Goal: Information Seeking & Learning: Find specific fact

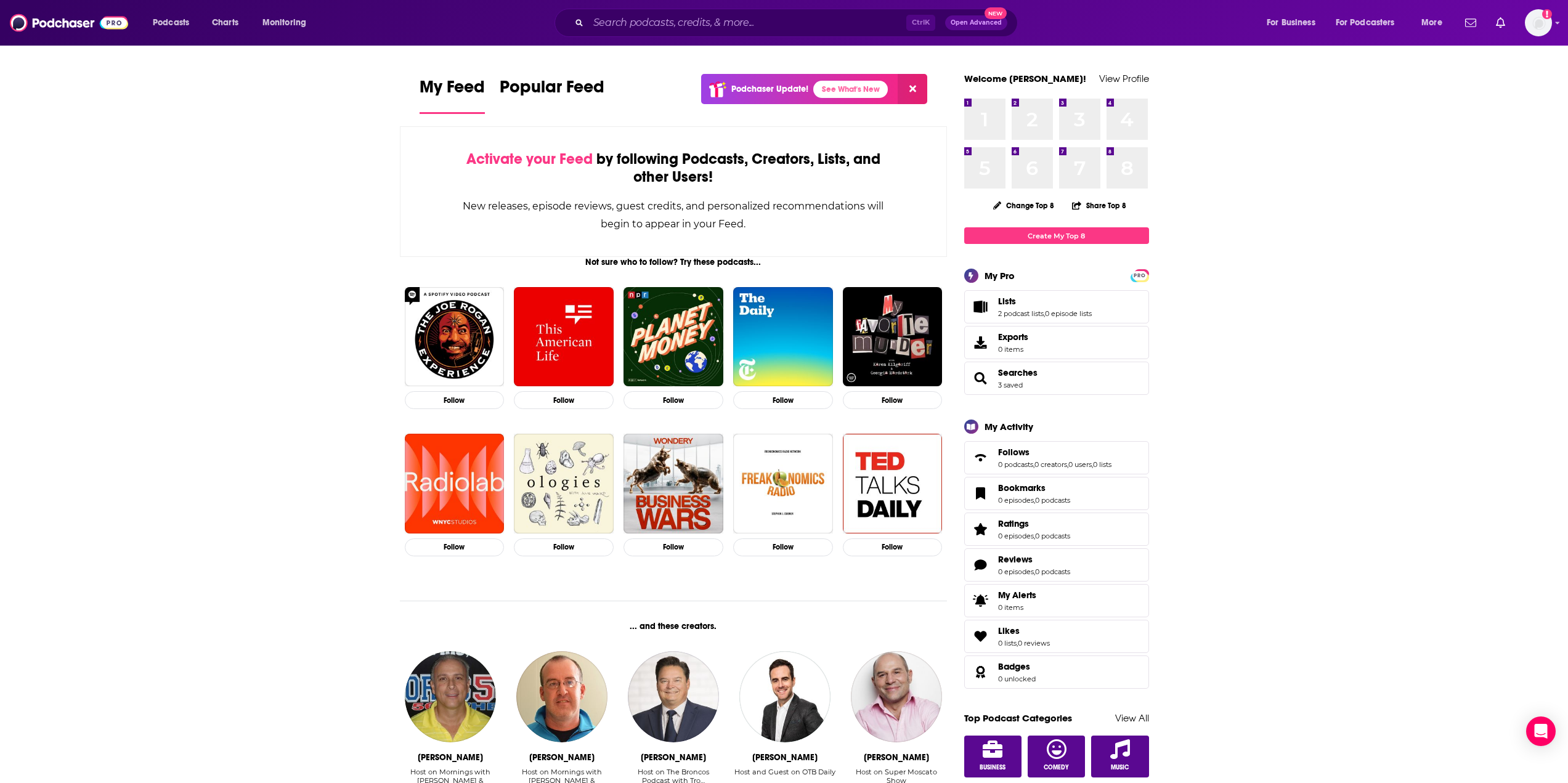
click at [660, 12] on div "Ctrl K Open Advanced New" at bounding box center [786, 23] width 463 height 29
click at [636, 24] on input "Search podcasts, credits, & more..." at bounding box center [747, 23] width 318 height 20
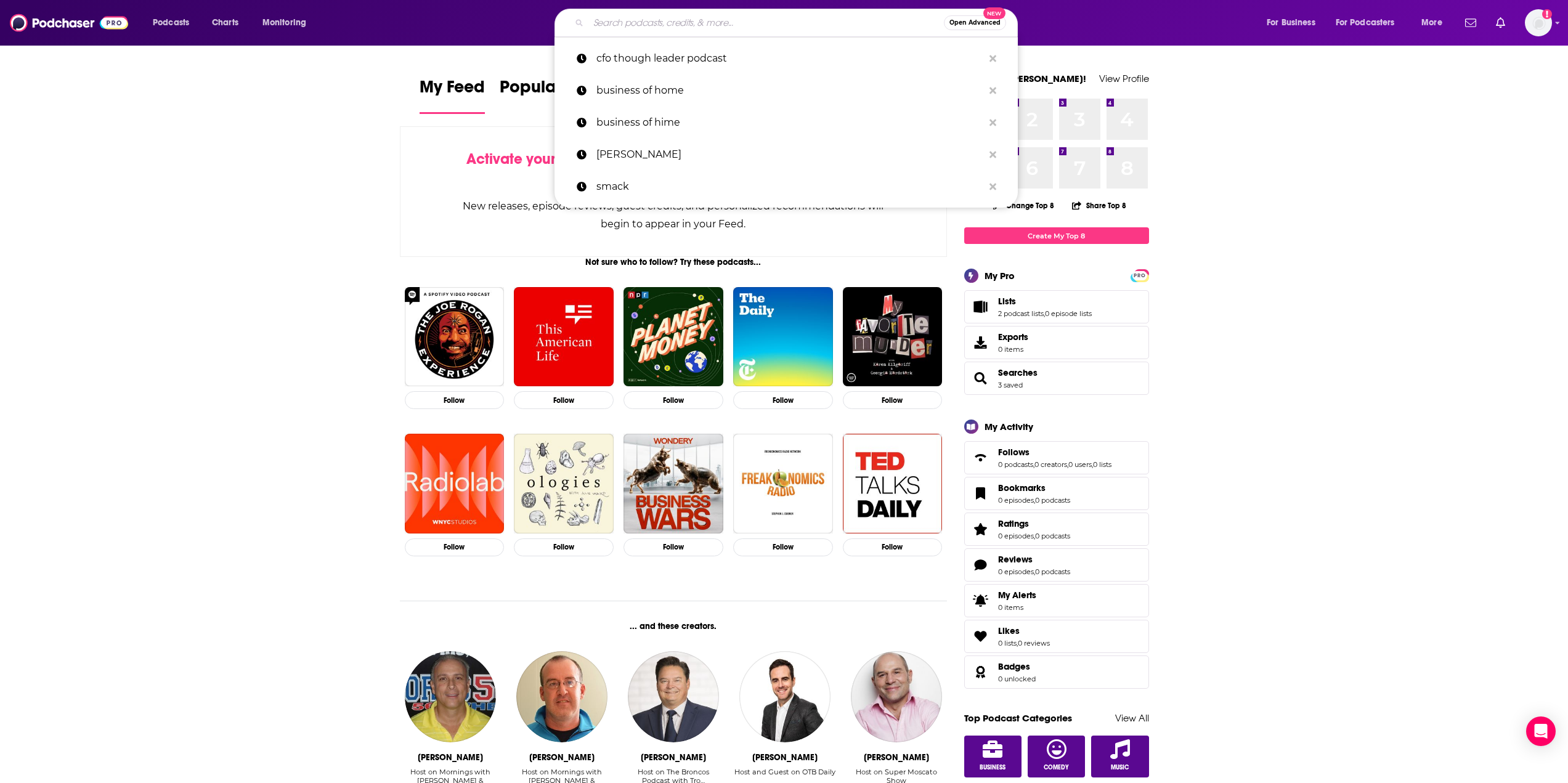
paste input "IMA: Count Me In"
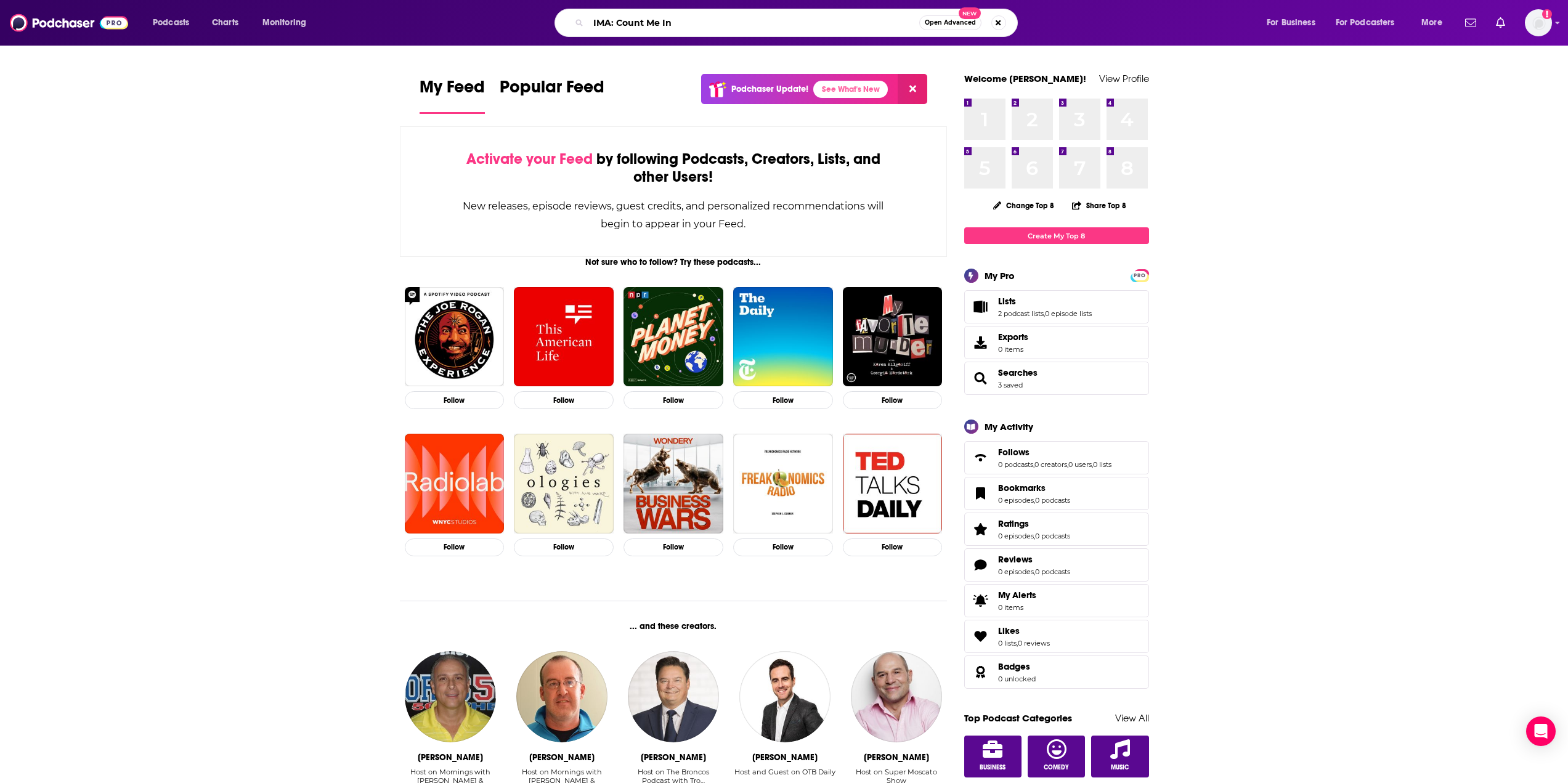
type input "IMA: Count Me In"
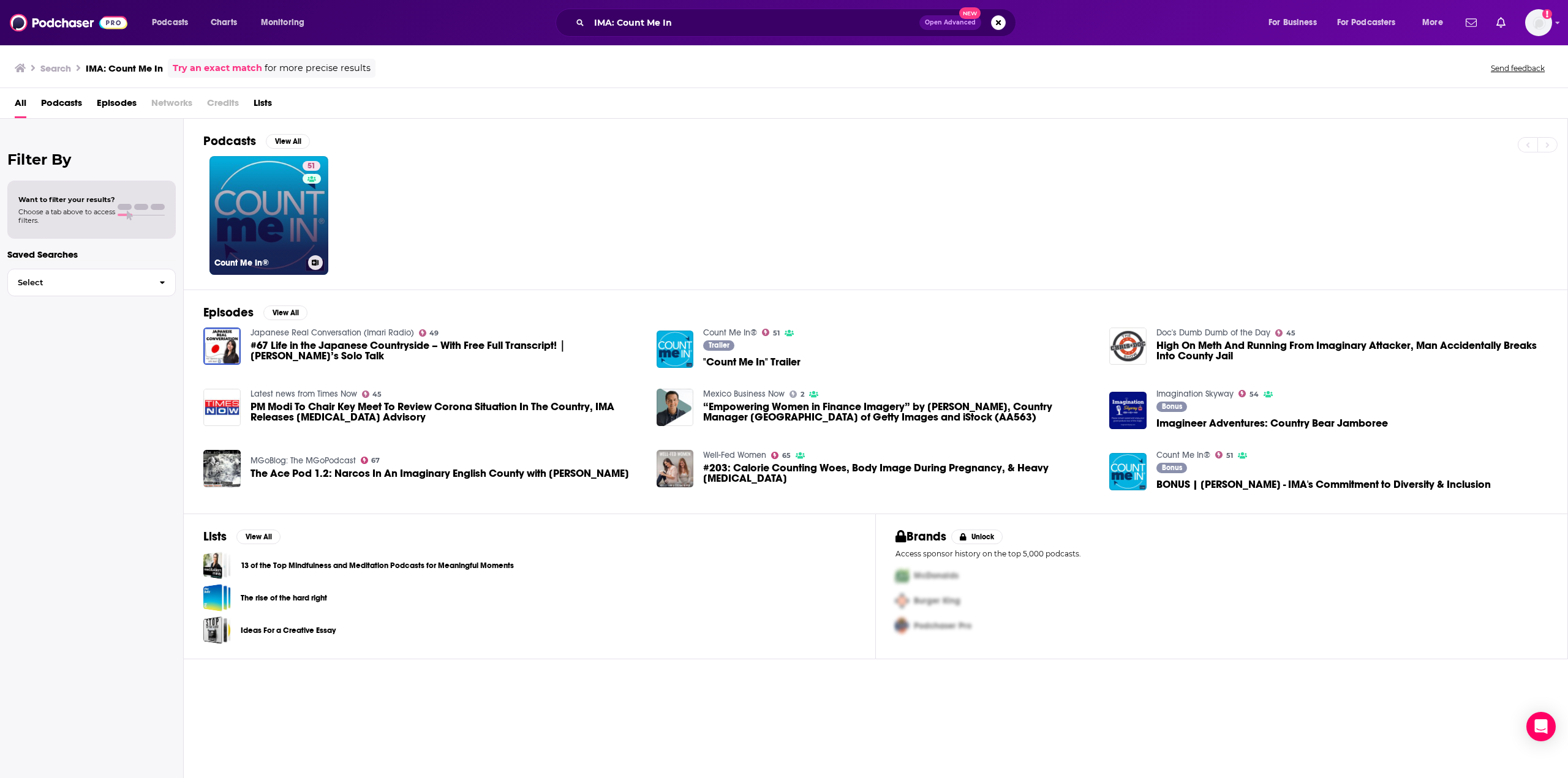
click at [229, 242] on link "51 Count Me In®" at bounding box center [269, 215] width 119 height 119
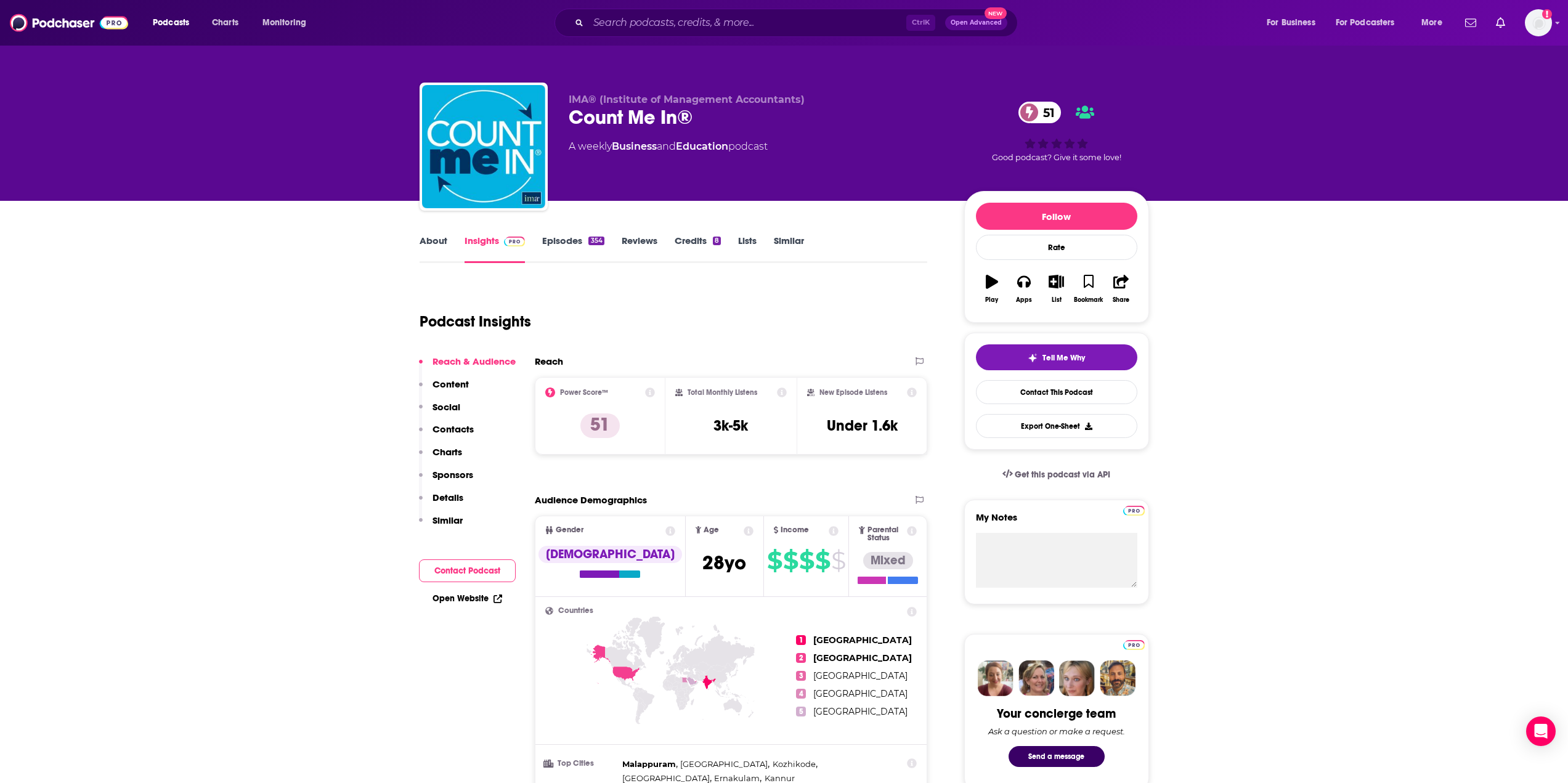
click at [436, 235] on link "About" at bounding box center [433, 249] width 28 height 29
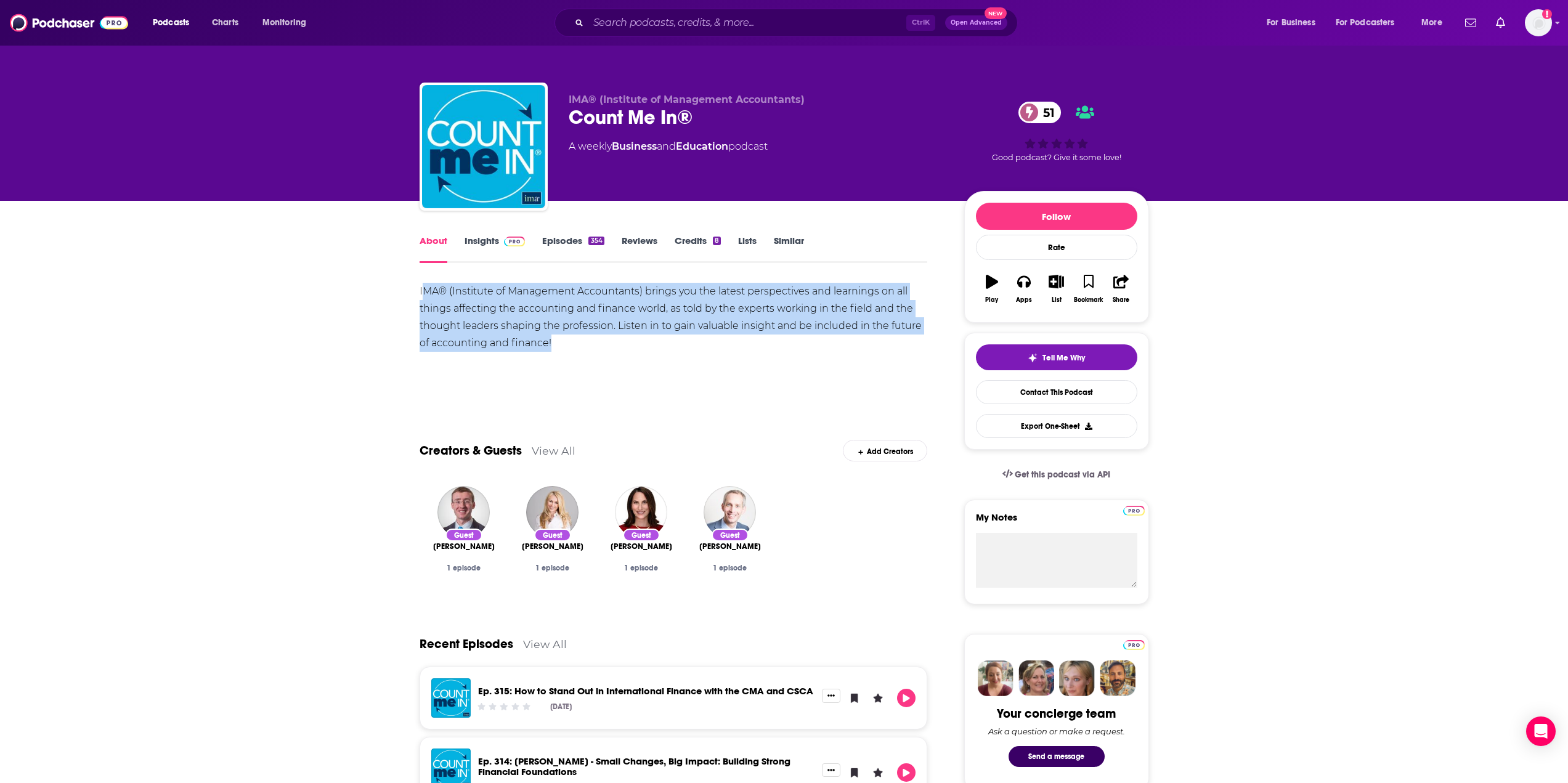
drag, startPoint x: 450, startPoint y: 309, endPoint x: 424, endPoint y: 294, distance: 30.0
click at [424, 294] on div "IMA® (Institute of Management Accountants) brings you the latest perspectives a…" at bounding box center [673, 318] width 508 height 69
drag, startPoint x: 462, startPoint y: 293, endPoint x: 406, endPoint y: 344, distance: 75.7
drag, startPoint x: 556, startPoint y: 342, endPoint x: 419, endPoint y: 295, distance: 144.8
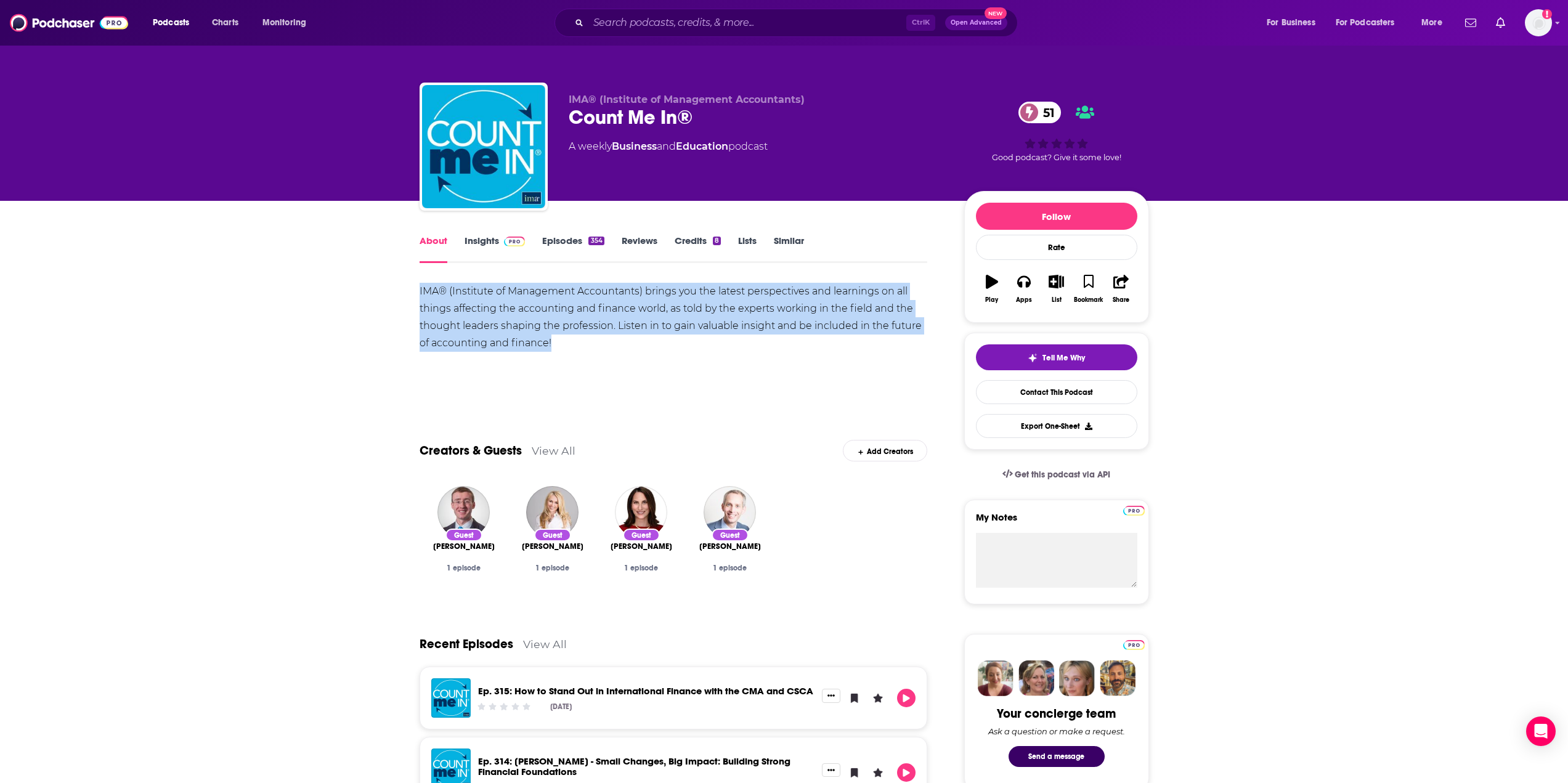
copy div "IMA® (Institute of Management Accountants) brings you the latest perspectives a…"
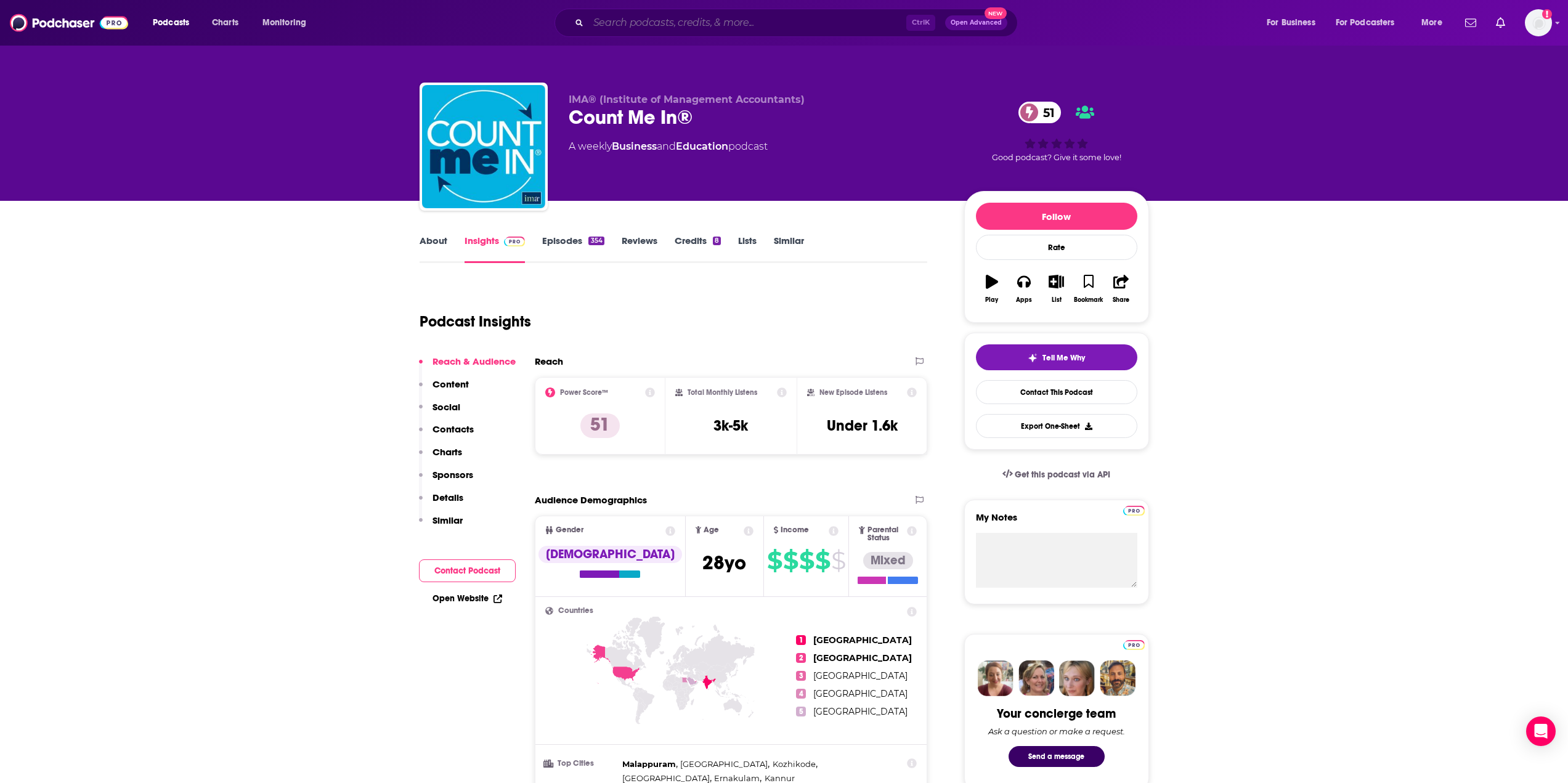
click at [620, 24] on input "Search podcasts, credits, & more..." at bounding box center [747, 23] width 318 height 20
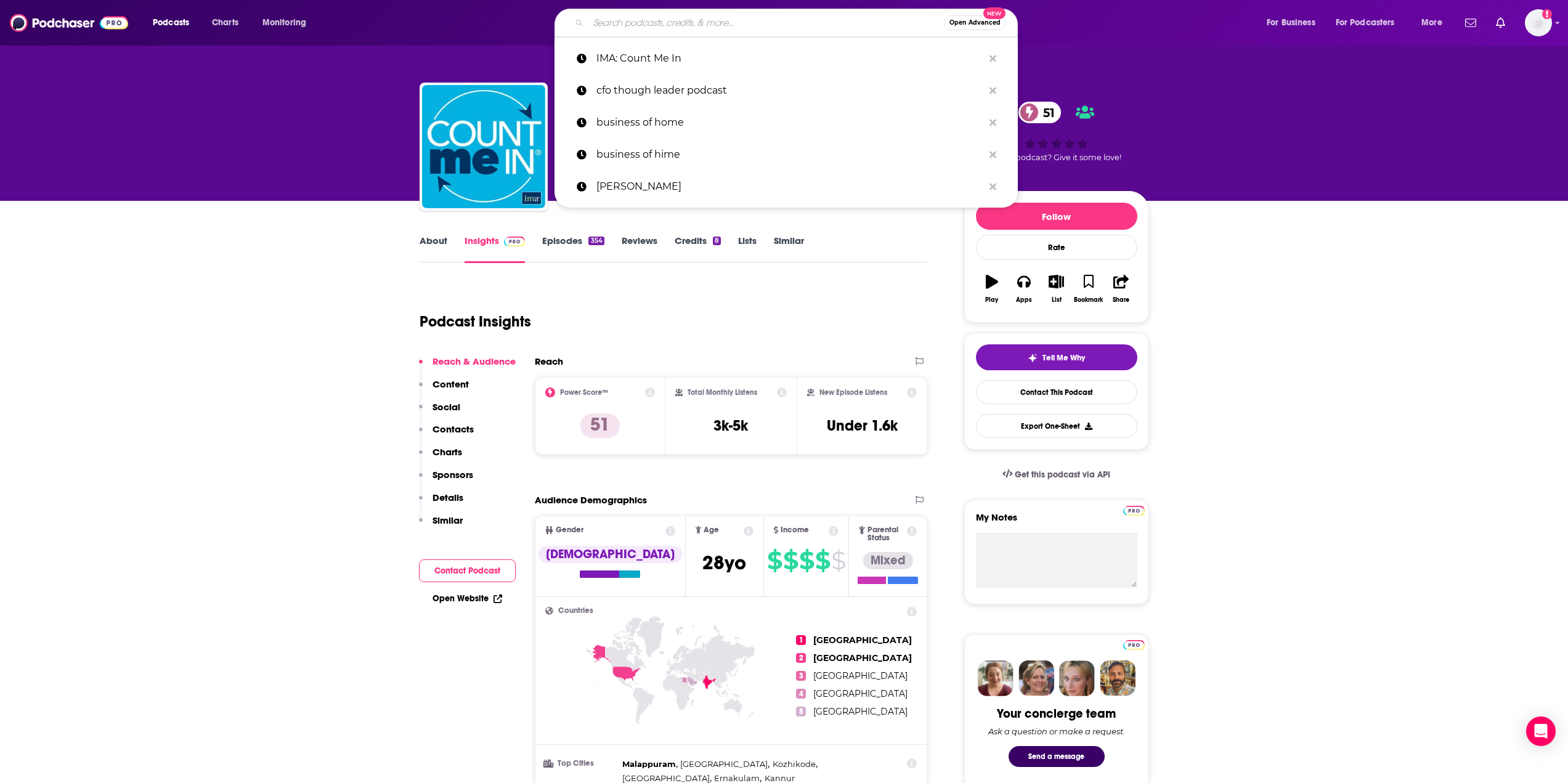
paste input "https://the-cfo.io/"
type input "https://the-cfo.io/"
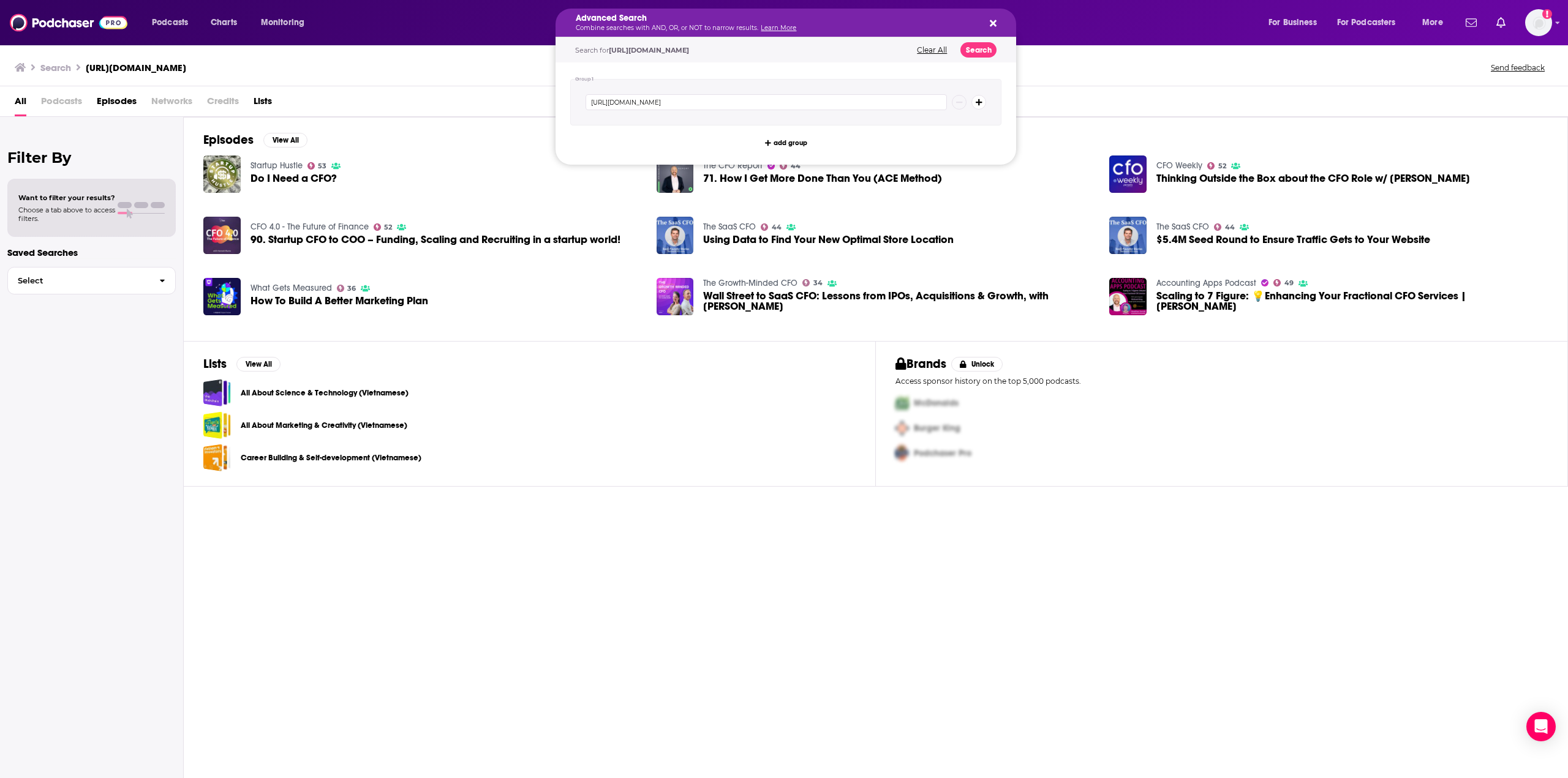
drag, startPoint x: 671, startPoint y: 20, endPoint x: 559, endPoint y: 21, distance: 112.0
click at [988, 21] on button "Search podcasts, credits, & more..." at bounding box center [991, 23] width 10 height 10
click at [992, 25] on icon "Search podcasts, credits, & more..." at bounding box center [993, 23] width 6 height 6
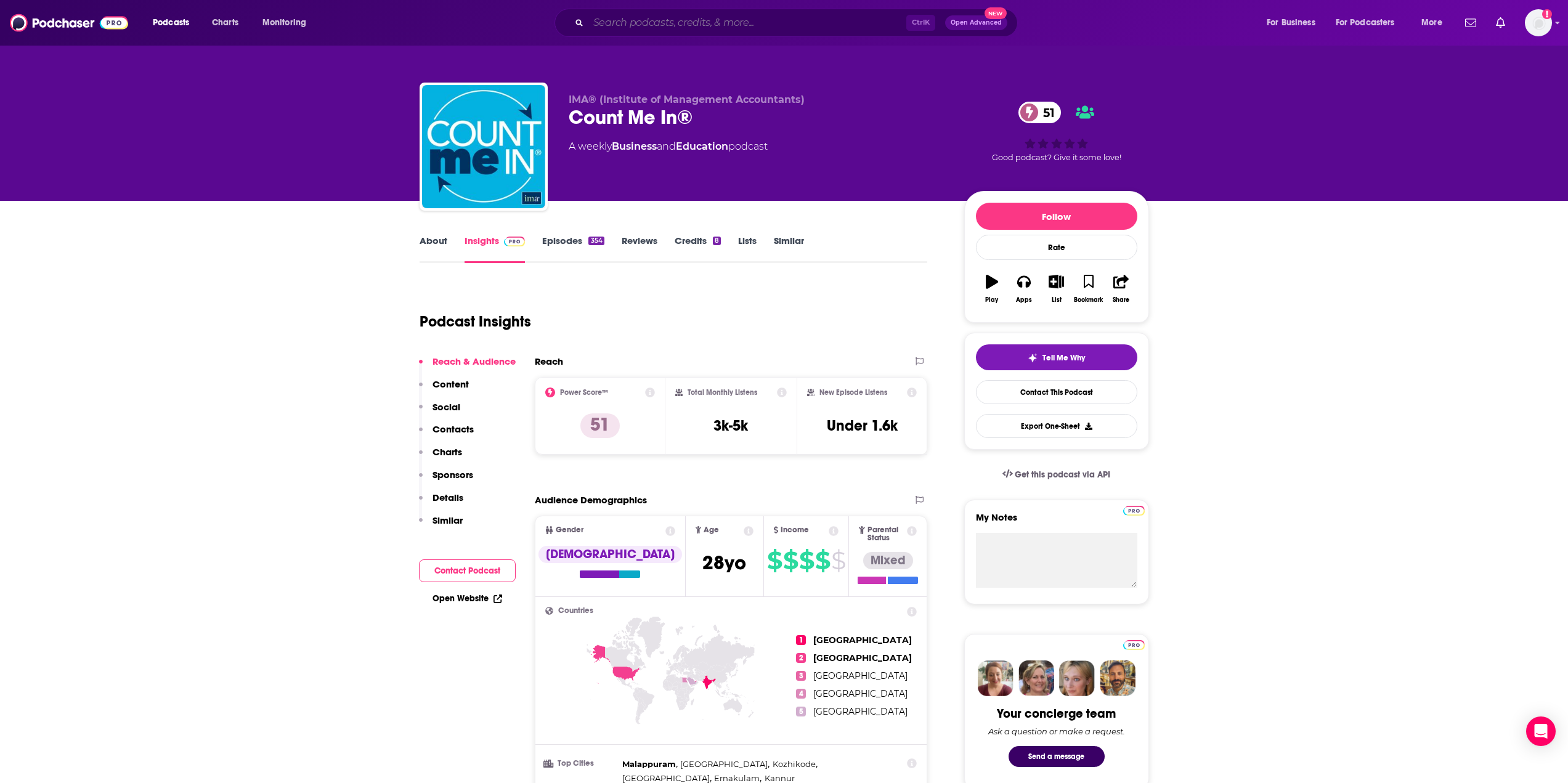
click at [651, 20] on input "Search podcasts, credits, & more..." at bounding box center [747, 23] width 318 height 20
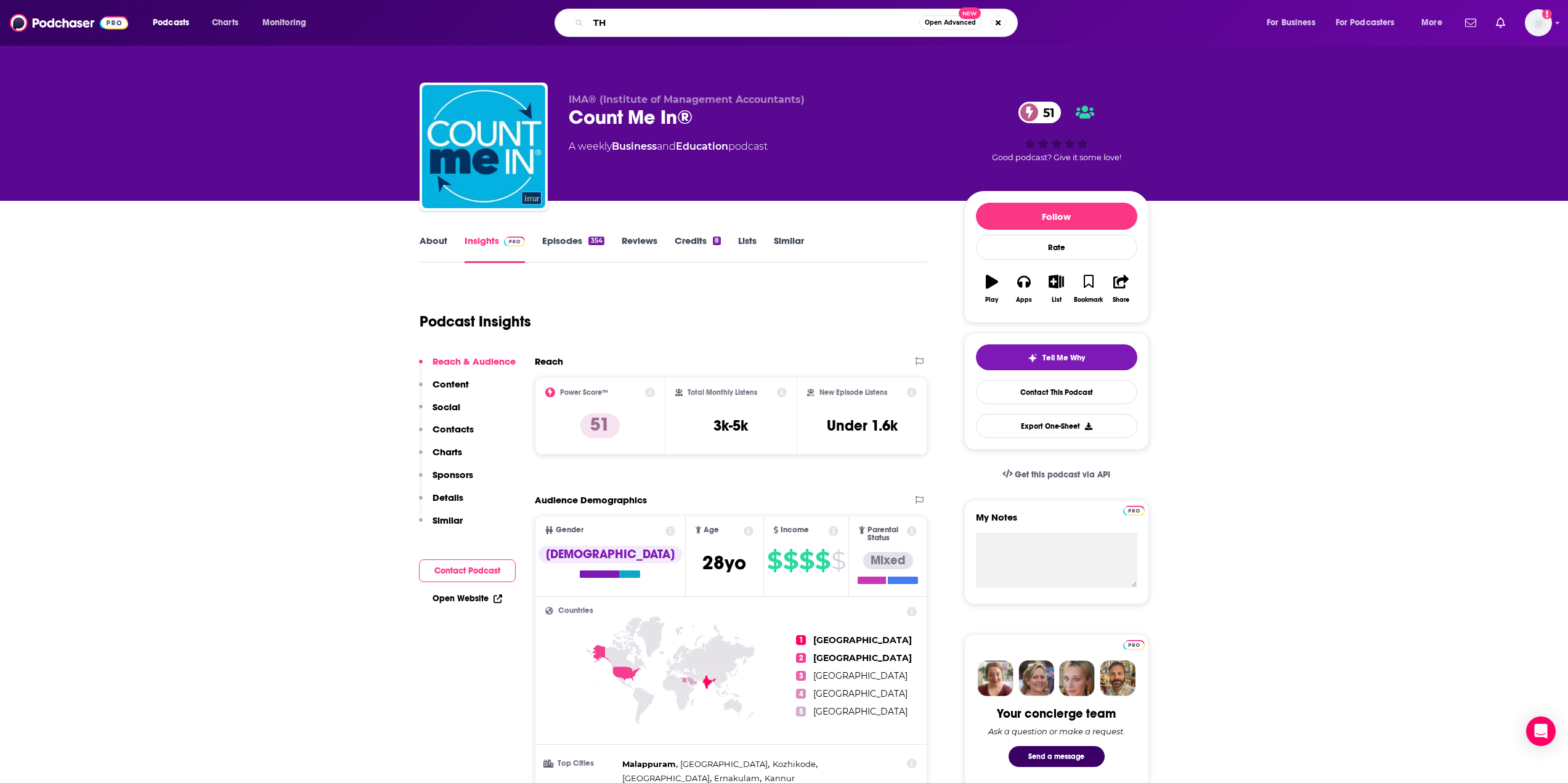
type input "T"
type input "the cfo"
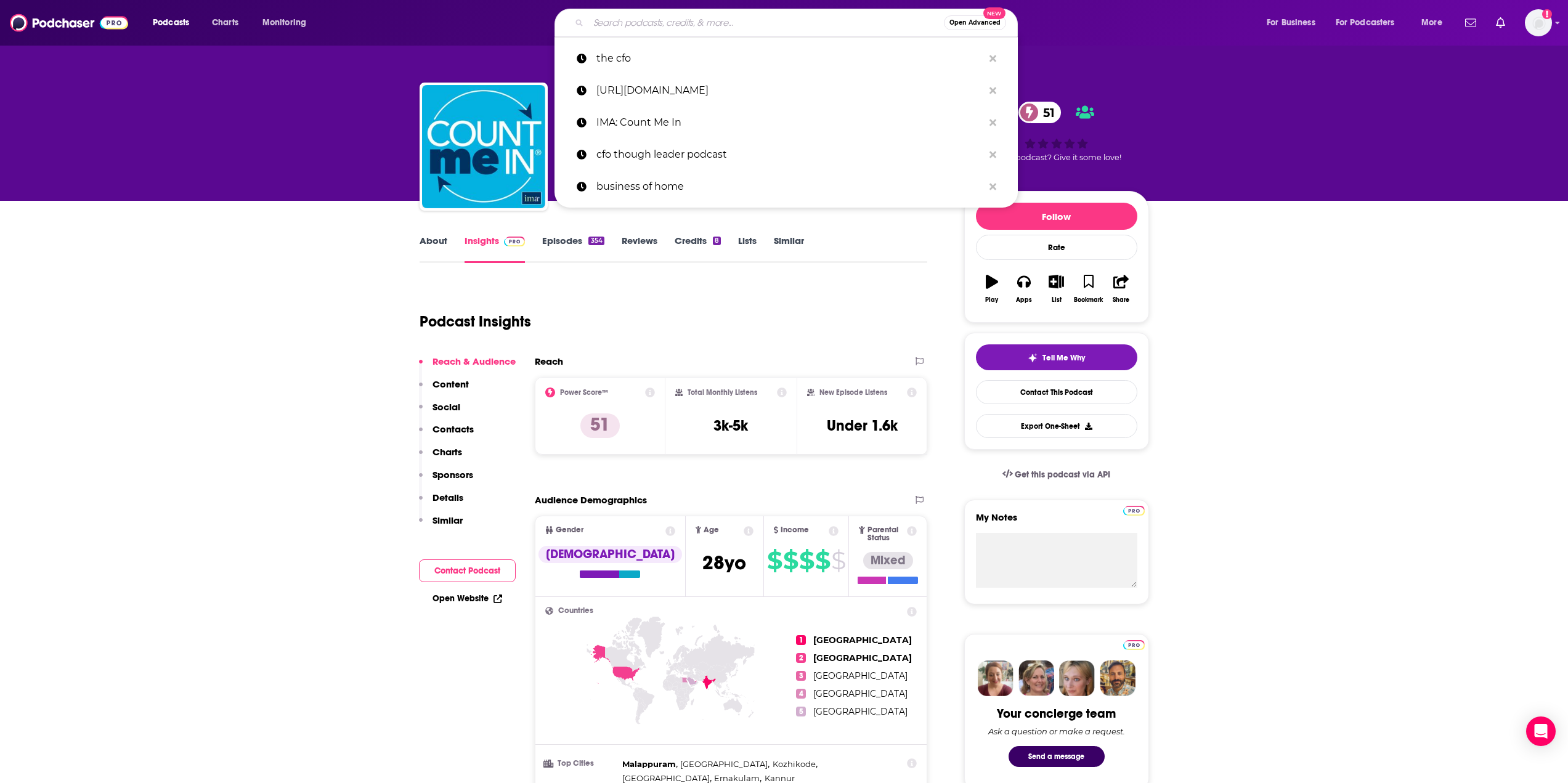
click at [631, 26] on input "Search podcasts, credits, & more..." at bounding box center [766, 23] width 355 height 20
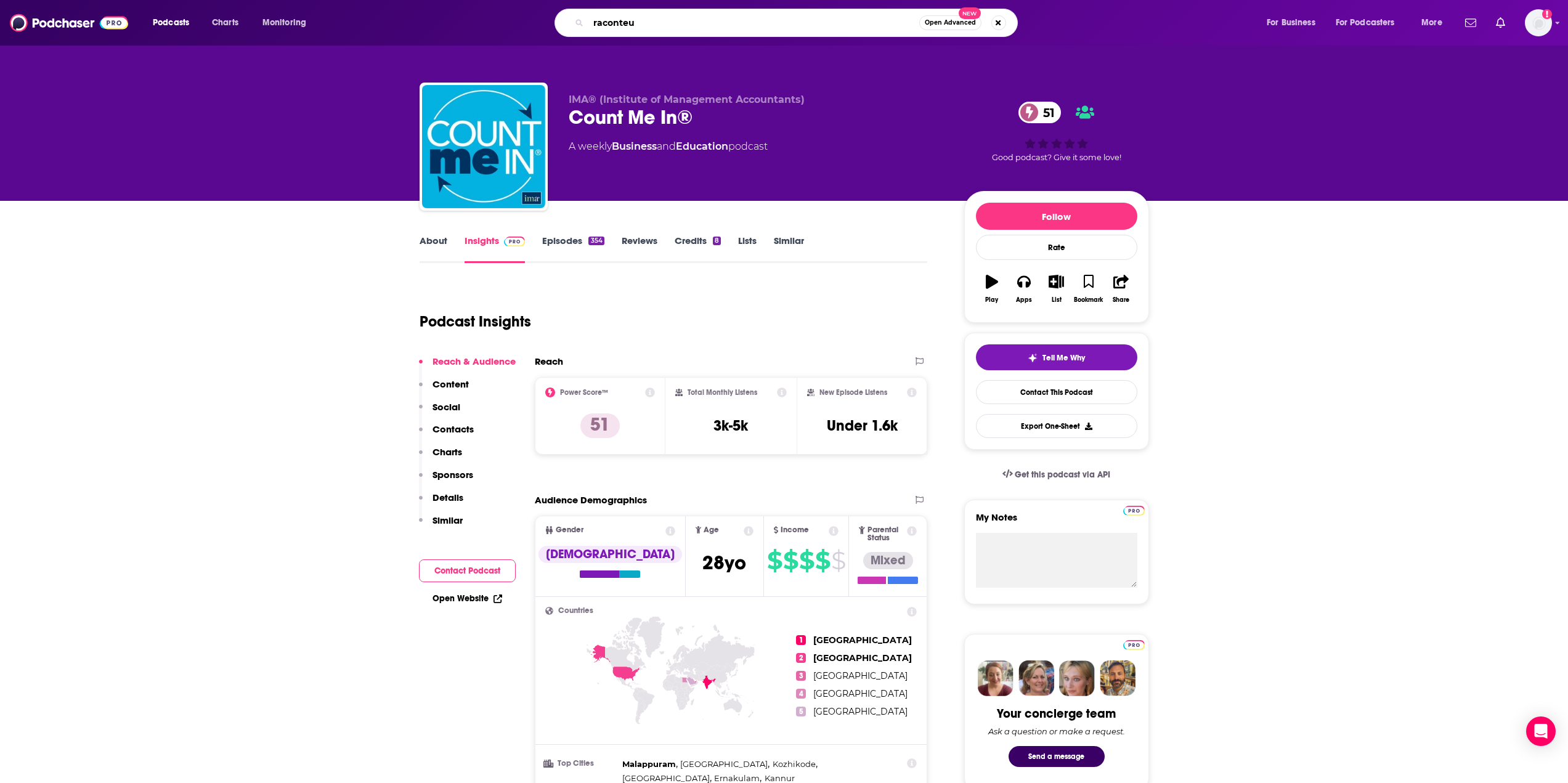
type input "raconteur"
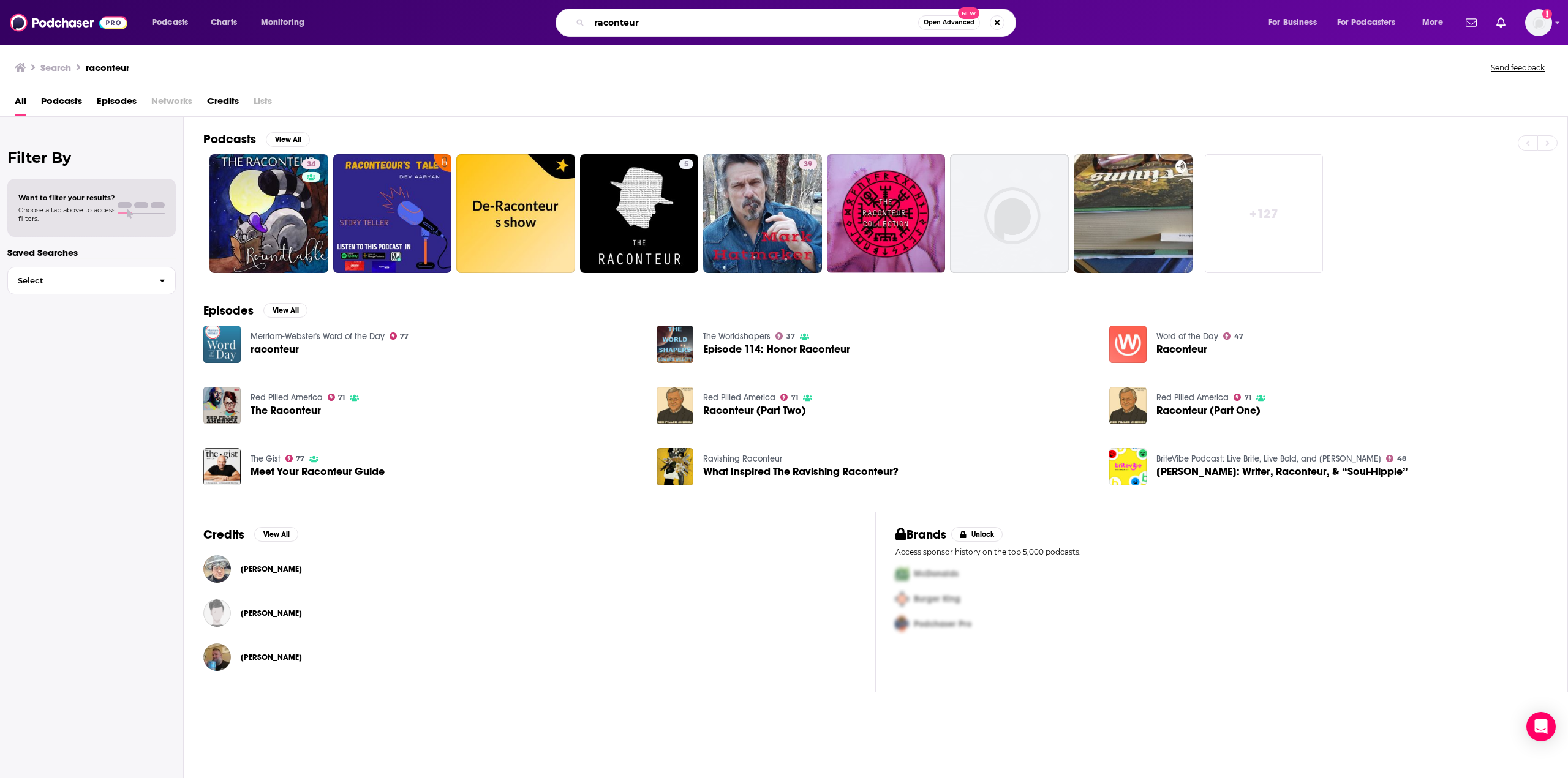
drag, startPoint x: 644, startPoint y: 21, endPoint x: 458, endPoint y: 19, distance: 186.0
click at [458, 19] on div "raconteur Open Advanced New" at bounding box center [798, 23] width 916 height 28
type input "cfo"
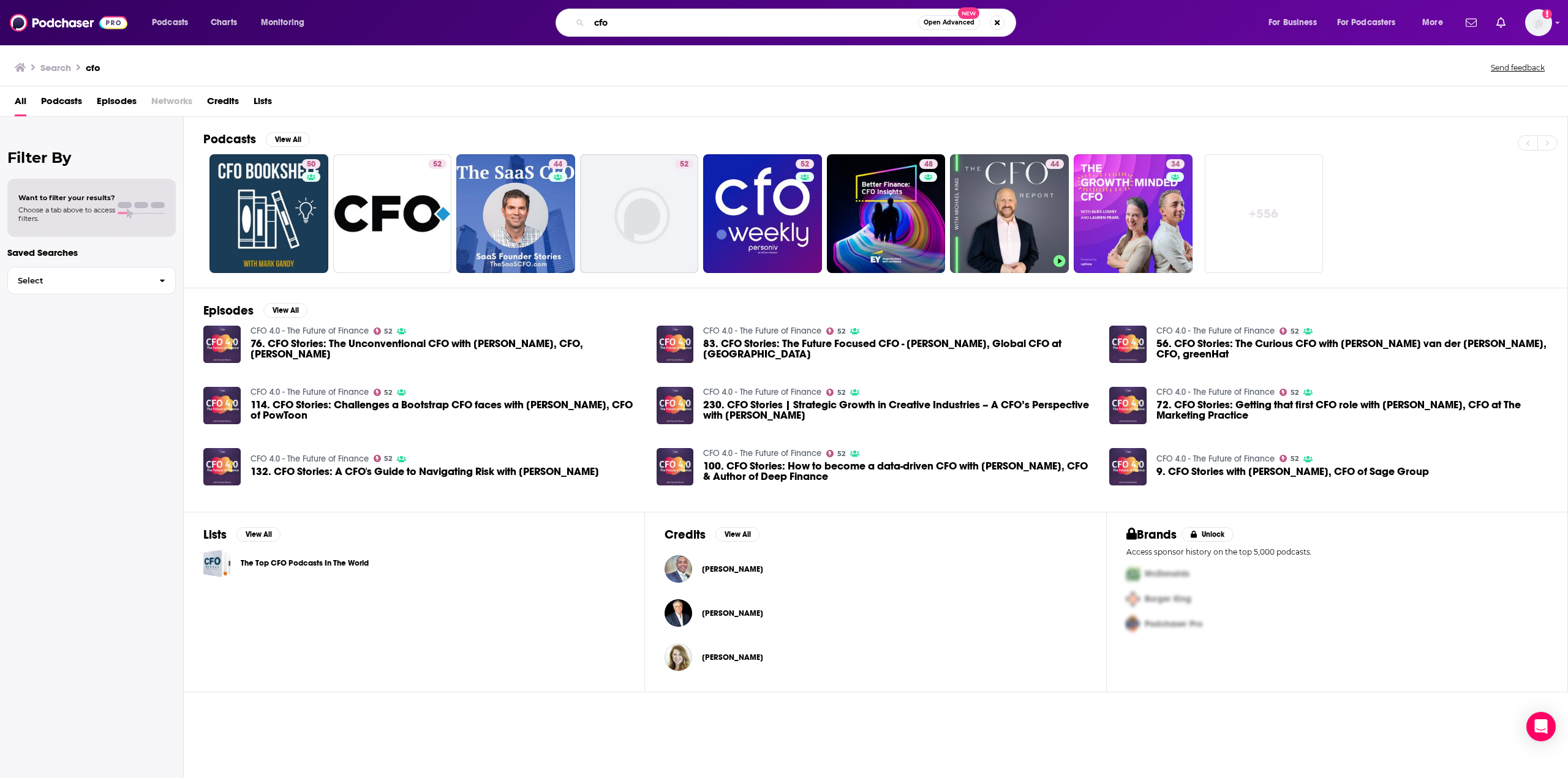
click at [609, 22] on input "cfo" at bounding box center [754, 23] width 329 height 20
click at [409, 208] on link "52 CFO Podcasts" at bounding box center [393, 214] width 119 height 119
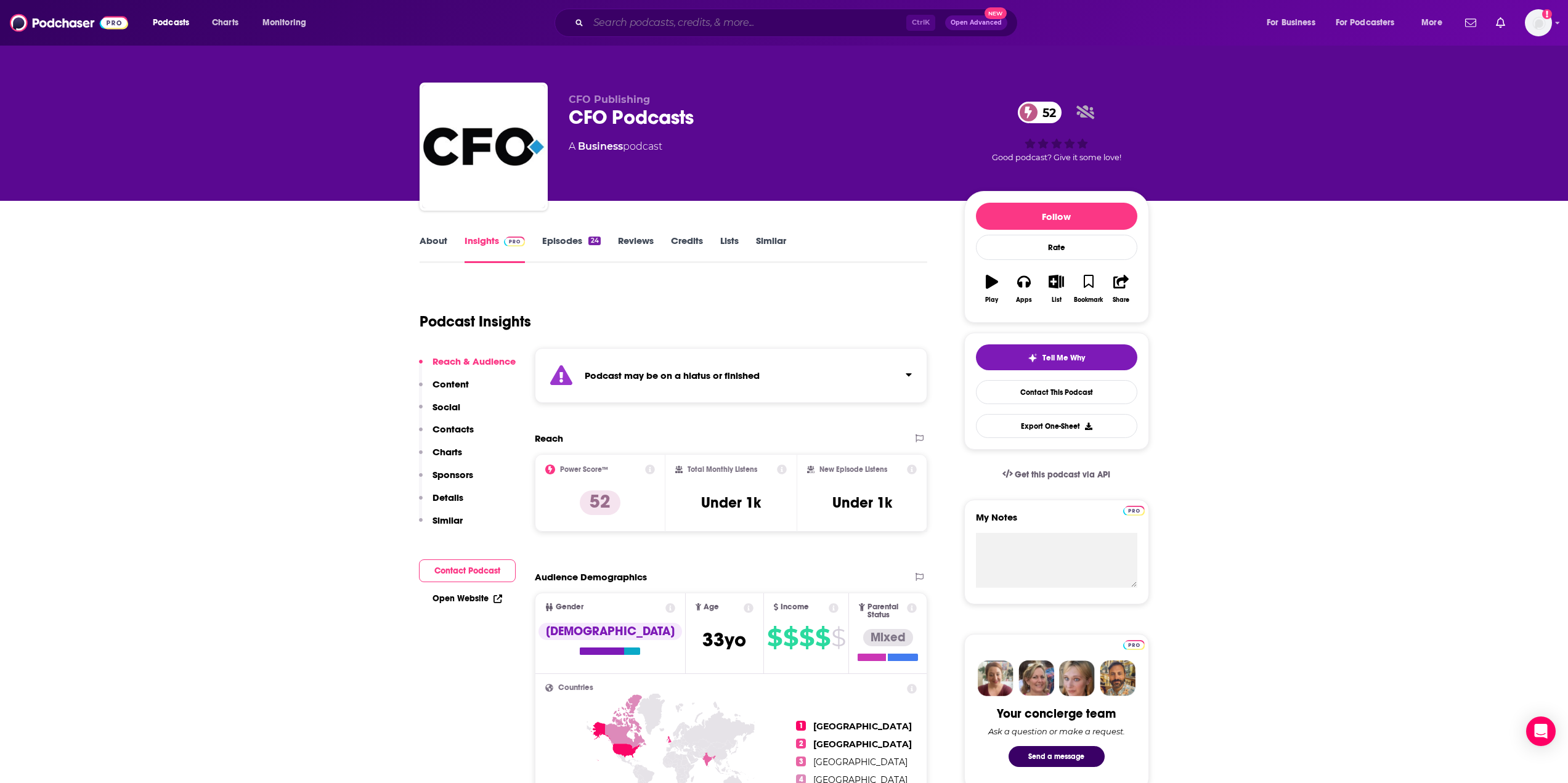
click at [623, 26] on input "Search podcasts, credits, & more..." at bounding box center [747, 23] width 318 height 20
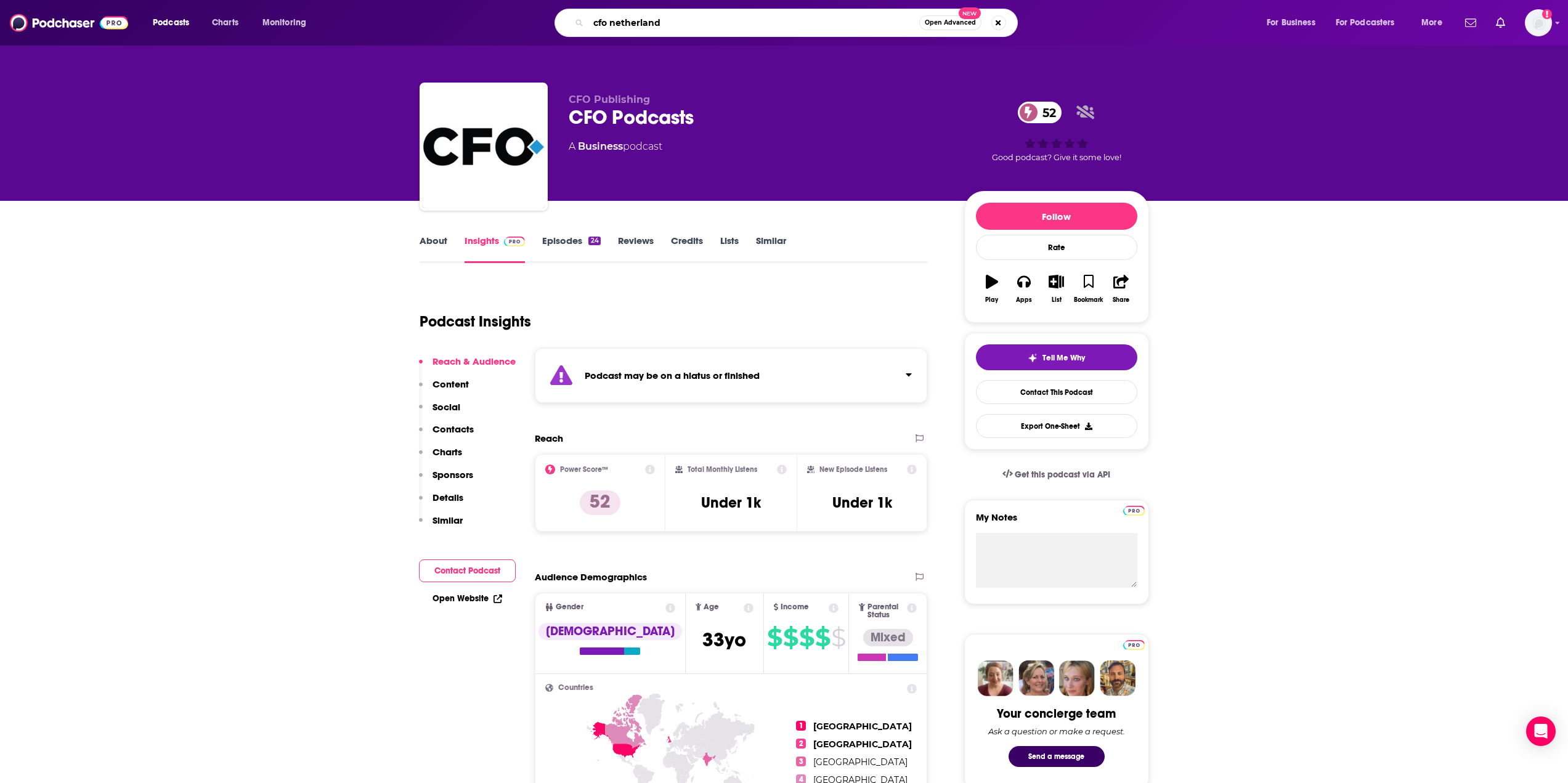
type input "cfo netherlands"
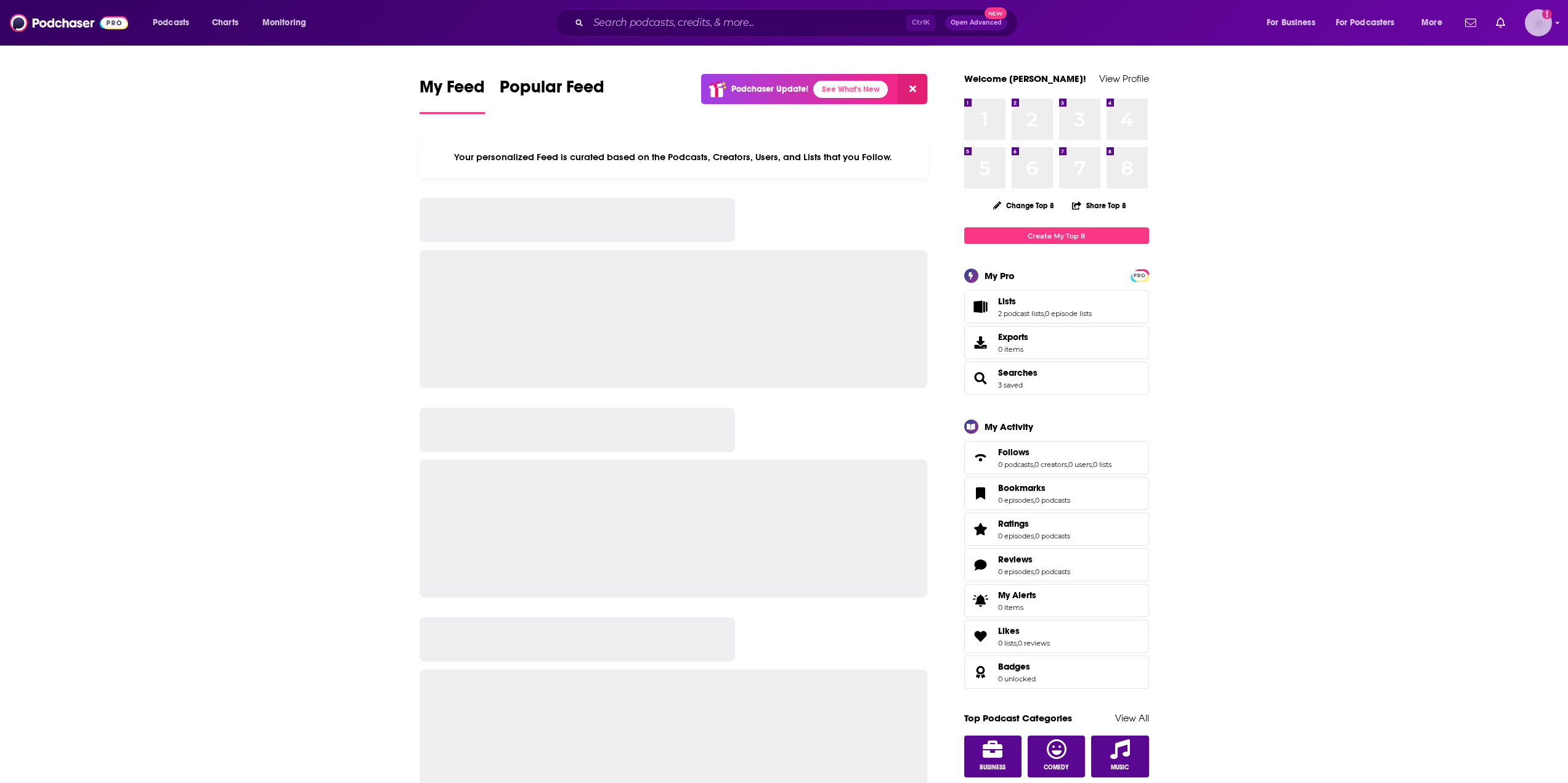
click at [1544, 24] on img "Logged in as evafrank" at bounding box center [1538, 23] width 27 height 27
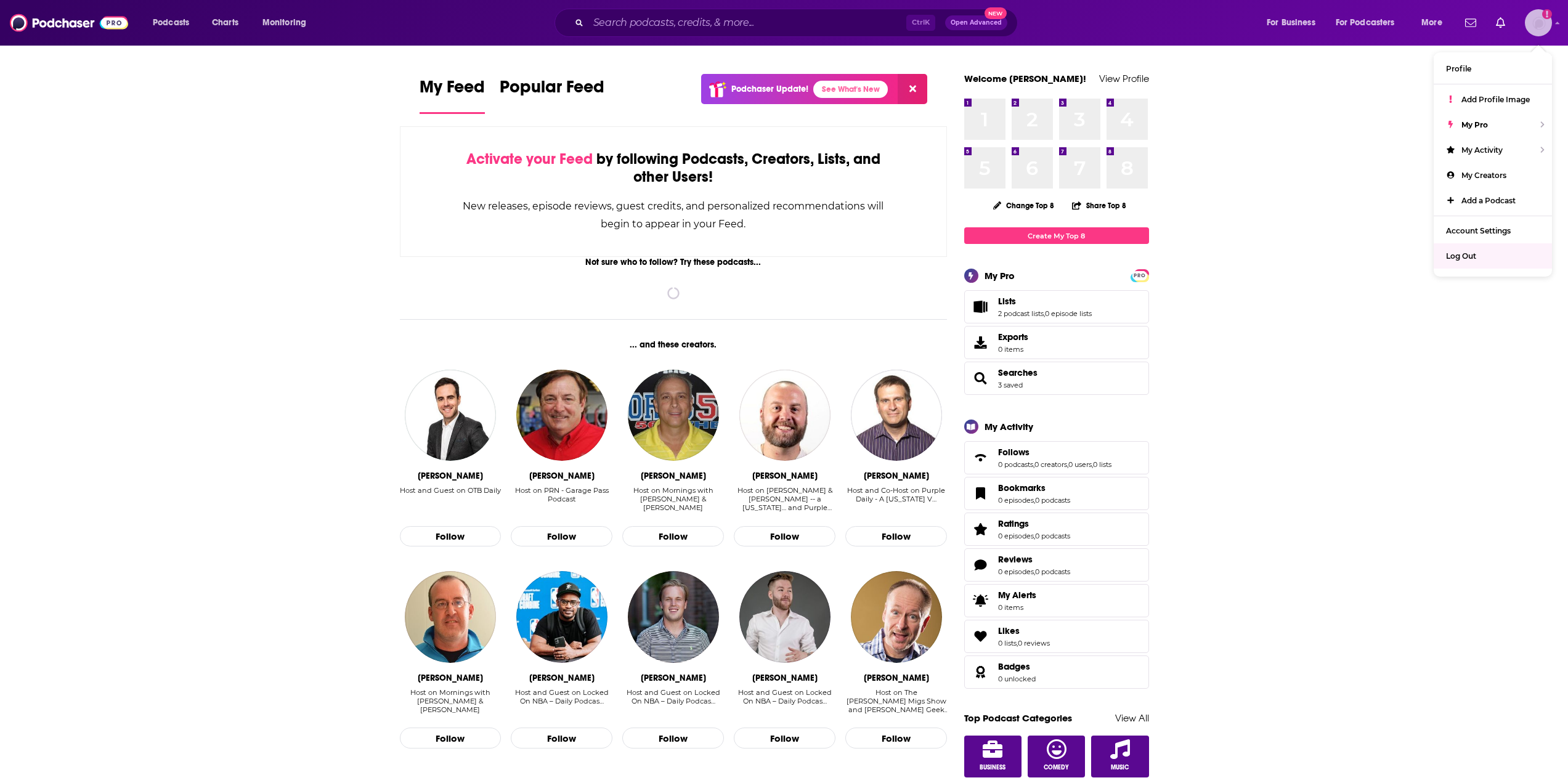
click at [1481, 257] on div "Log Out" at bounding box center [1492, 256] width 118 height 25
